Goal: Information Seeking & Learning: Find specific page/section

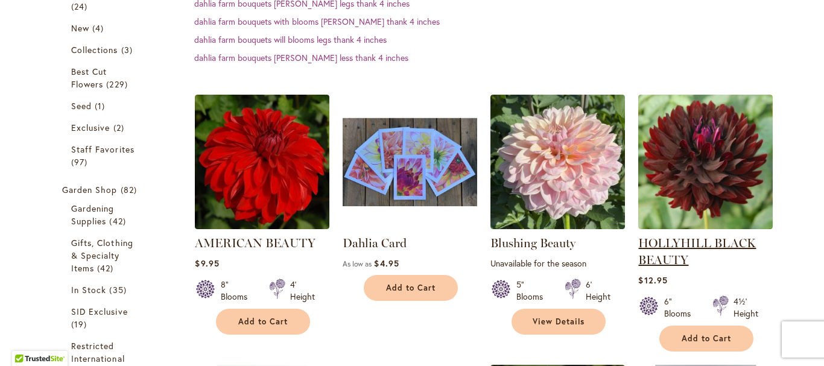
scroll to position [305, 0]
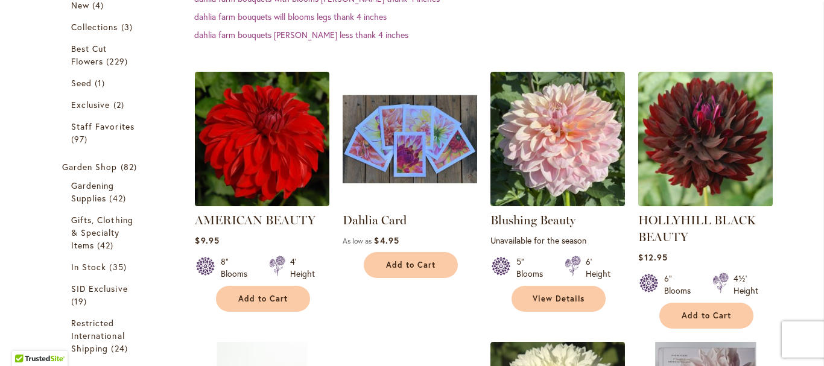
click at [765, 34] on dd "dahlia farm bouquets [PERSON_NAME] less thank 4 inches" at bounding box center [496, 35] width 604 height 12
drag, startPoint x: 783, startPoint y: 32, endPoint x: 745, endPoint y: 51, distance: 42.4
click at [783, 31] on dd "dahlia farm bouquets [PERSON_NAME] less thank 4 inches" at bounding box center [496, 35] width 604 height 12
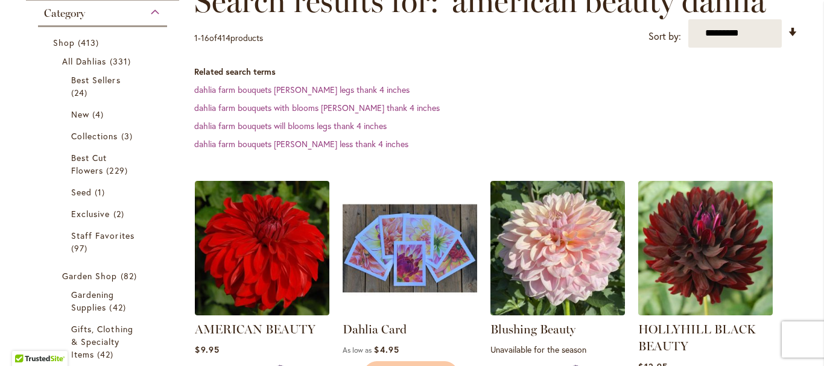
scroll to position [0, 0]
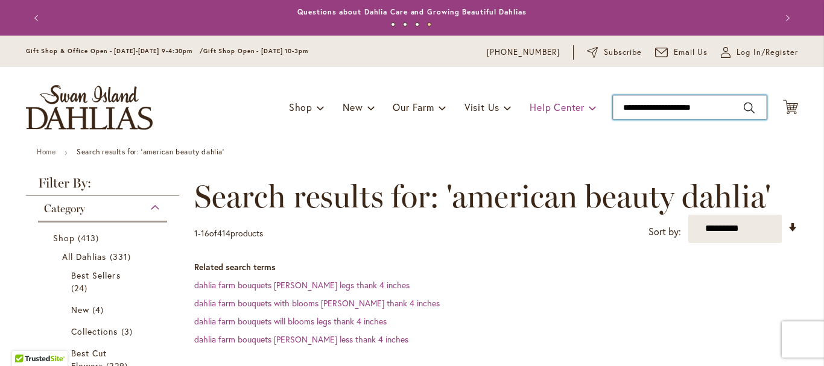
drag, startPoint x: 718, startPoint y: 107, endPoint x: 588, endPoint y: 104, distance: 129.2
click at [588, 104] on div "Toggle Nav Shop Dahlia Tubers Collections Fresh Cut Dahlias Gardening Supplies …" at bounding box center [412, 107] width 797 height 81
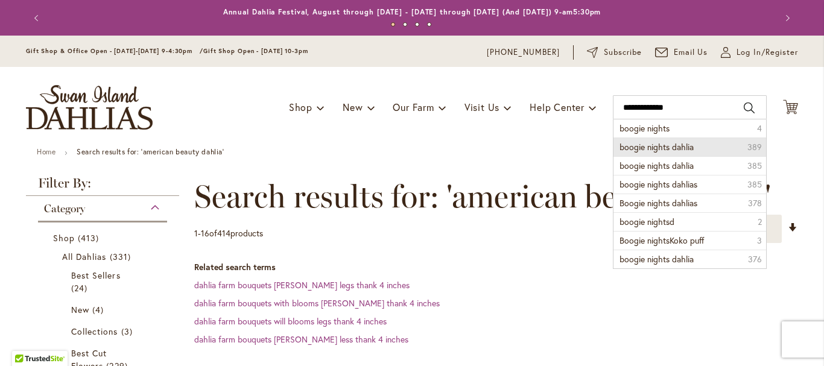
click at [666, 152] on li "boogie nights dahlia 389" at bounding box center [690, 147] width 153 height 19
type input "**********"
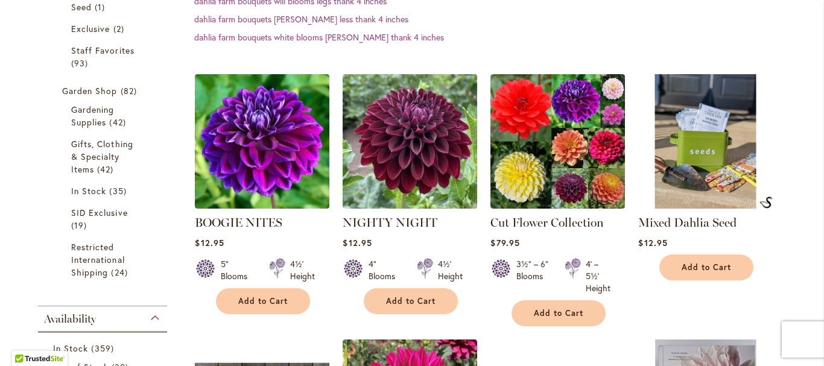
scroll to position [422, 0]
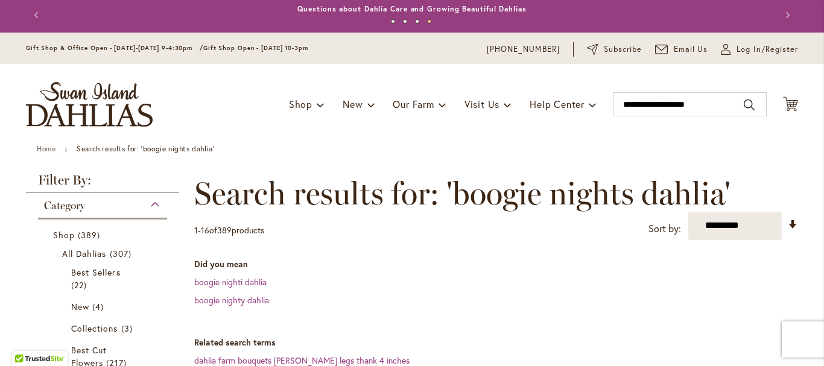
scroll to position [0, 0]
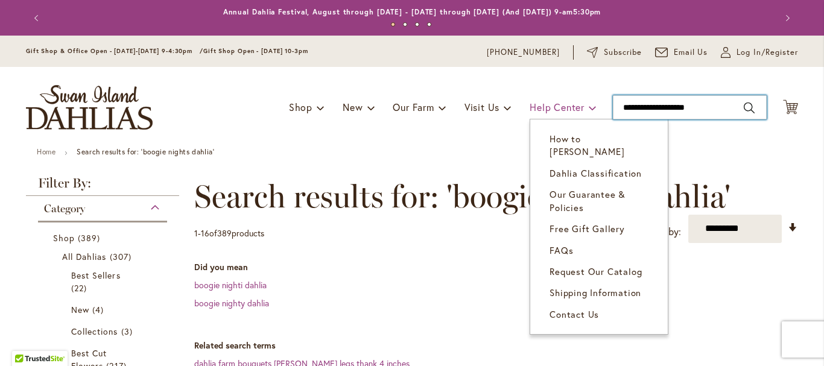
drag, startPoint x: 678, startPoint y: 104, endPoint x: 562, endPoint y: 115, distance: 116.3
click at [561, 116] on div "Toggle Nav Shop Dahlia Tubers Collections Fresh Cut Dahlias Gardening Supplies …" at bounding box center [412, 107] width 797 height 81
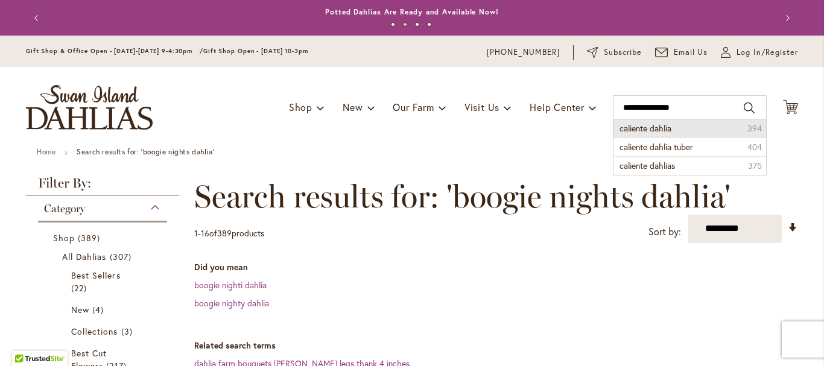
click at [624, 128] on span "caliente dahlia" at bounding box center [646, 128] width 52 height 11
type input "**********"
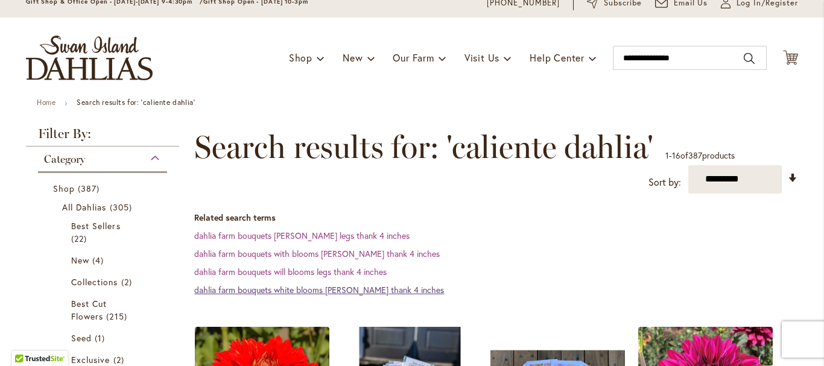
scroll to position [23, 0]
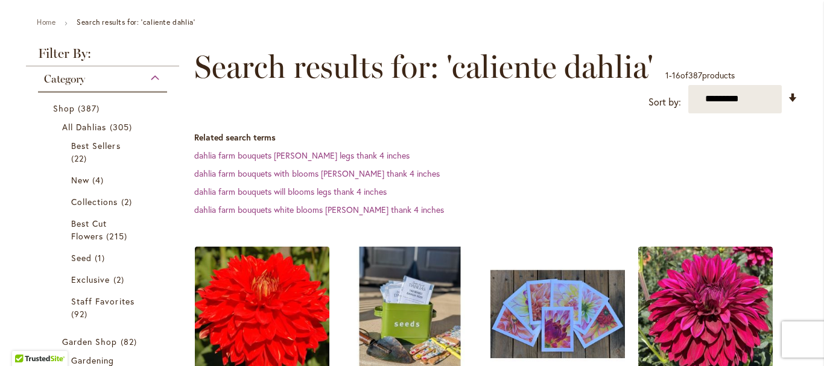
scroll to position [305, 0]
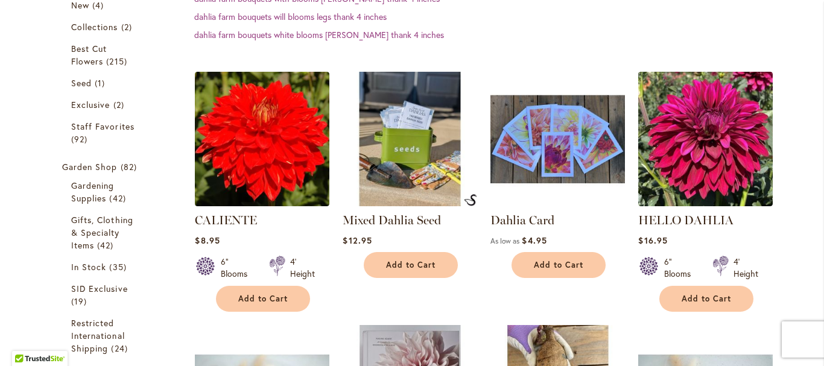
click at [774, 31] on dd "dahlia farm bouquets white blooms [PERSON_NAME] thank 4 inches" at bounding box center [496, 35] width 604 height 12
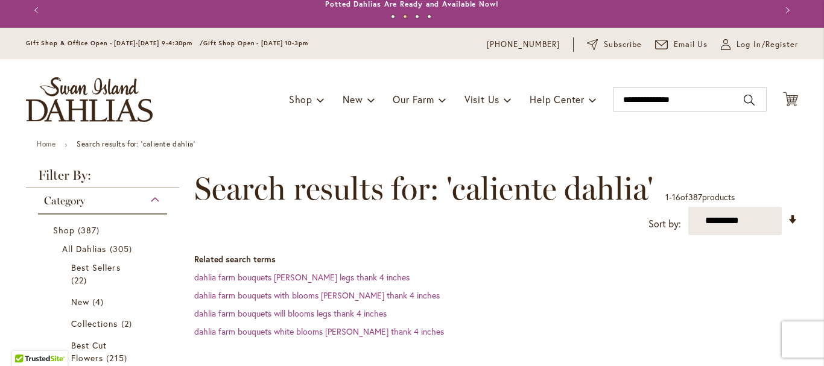
scroll to position [0, 0]
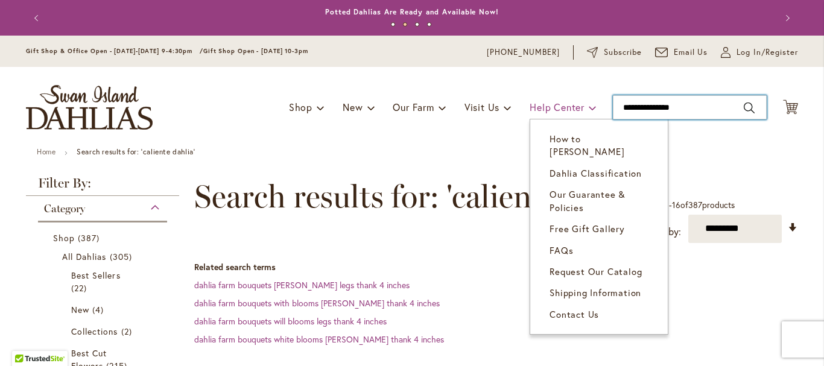
drag, startPoint x: 695, startPoint y: 106, endPoint x: 560, endPoint y: 106, distance: 135.2
click at [558, 109] on div "Toggle Nav Shop Dahlia Tubers Collections Fresh Cut Dahlias Gardening Supplies …" at bounding box center [412, 107] width 797 height 81
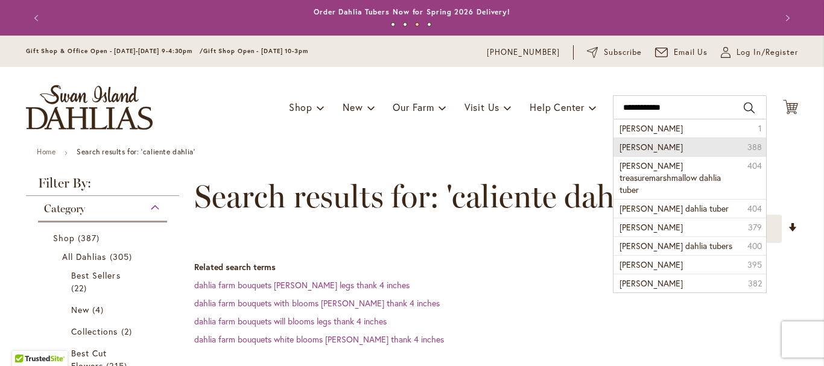
click at [648, 144] on span "Frank holmes dahlia" at bounding box center [651, 146] width 63 height 11
type input "**********"
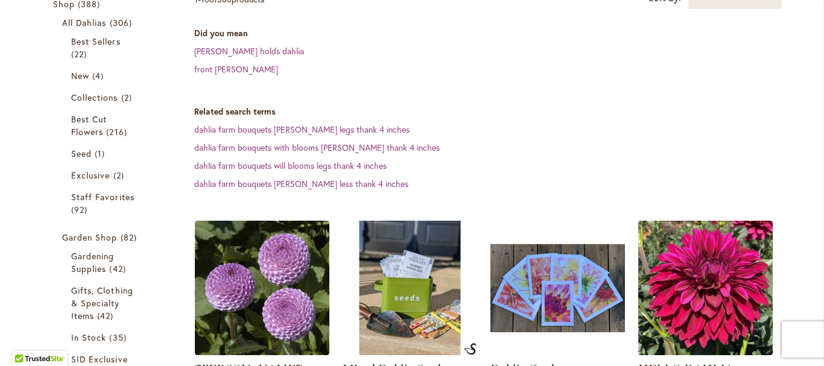
scroll to position [422, 0]
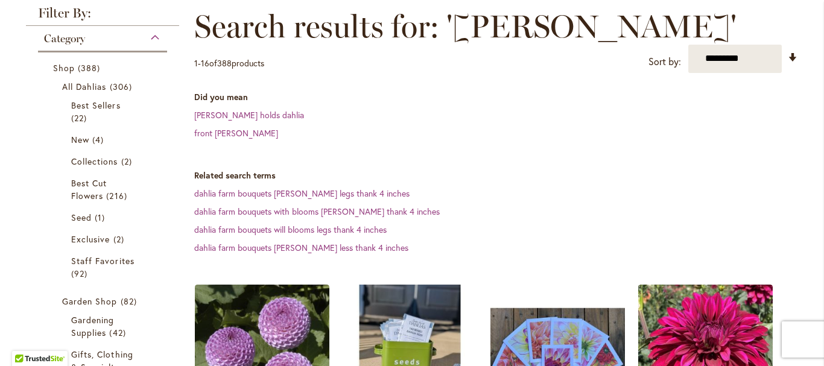
scroll to position [0, 0]
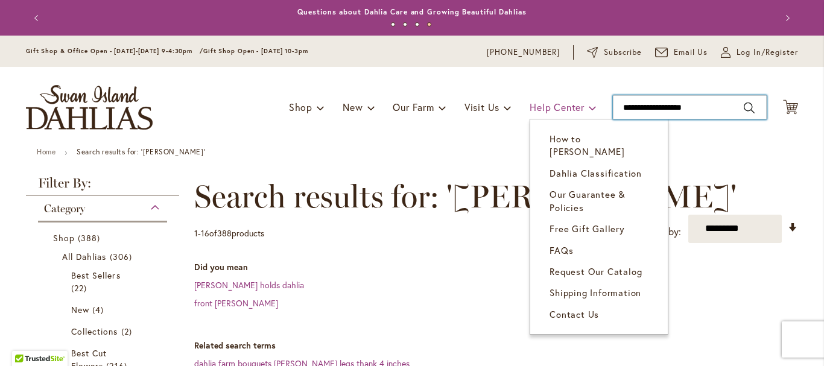
drag, startPoint x: 675, startPoint y: 107, endPoint x: 572, endPoint y: 103, distance: 103.3
click at [573, 104] on div "Toggle Nav Shop Dahlia Tubers Collections Fresh Cut Dahlias Gardening Supplies …" at bounding box center [412, 107] width 797 height 81
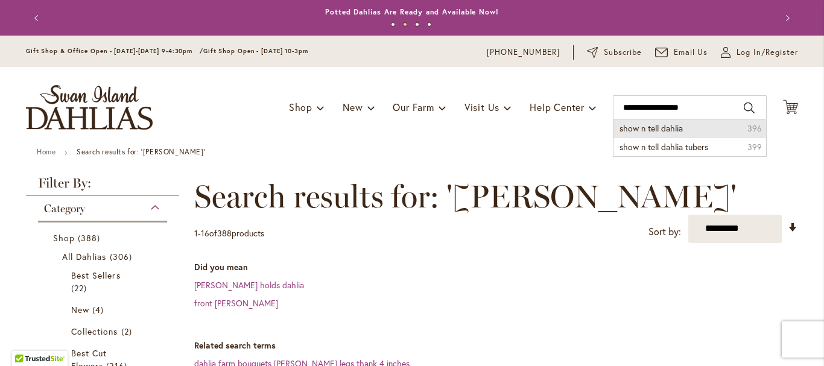
click at [667, 132] on span "show n tell dahlia" at bounding box center [651, 128] width 63 height 11
type input "**********"
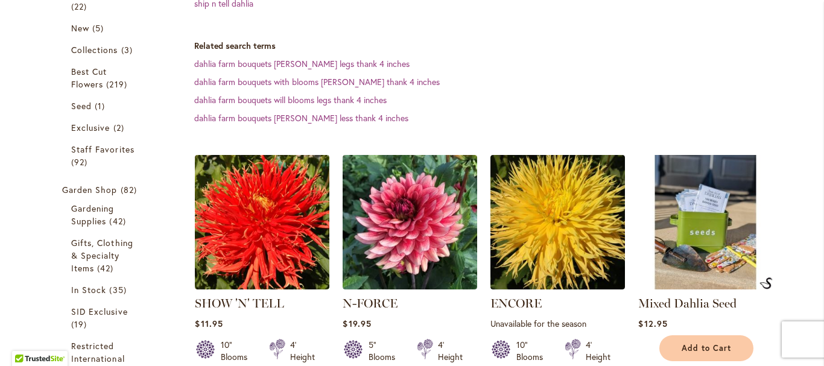
scroll to position [422, 0]
